Goal: Task Accomplishment & Management: Use online tool/utility

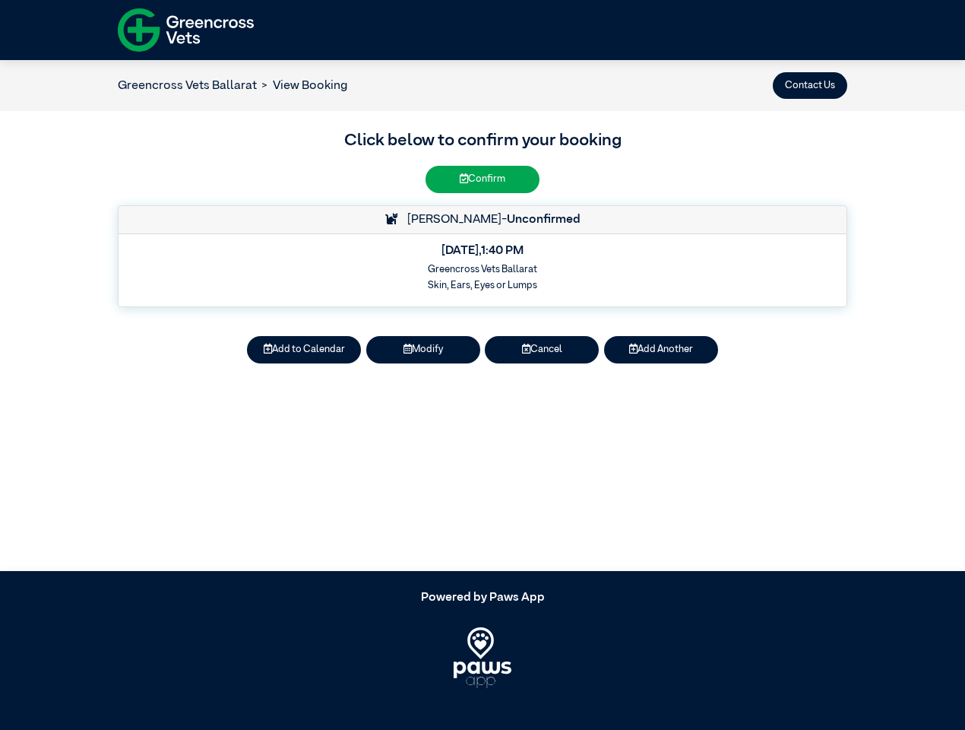
click at [810, 85] on button "Contact Us" at bounding box center [810, 85] width 74 height 27
click at [304, 350] on button "Add to Calendar" at bounding box center [304, 349] width 114 height 27
click at [423, 350] on button "Modify" at bounding box center [423, 349] width 114 height 27
click at [542, 350] on button "Cancel" at bounding box center [542, 349] width 114 height 27
click at [661, 350] on button "Add Another" at bounding box center [661, 349] width 114 height 27
